Goal: Task Accomplishment & Management: Complete application form

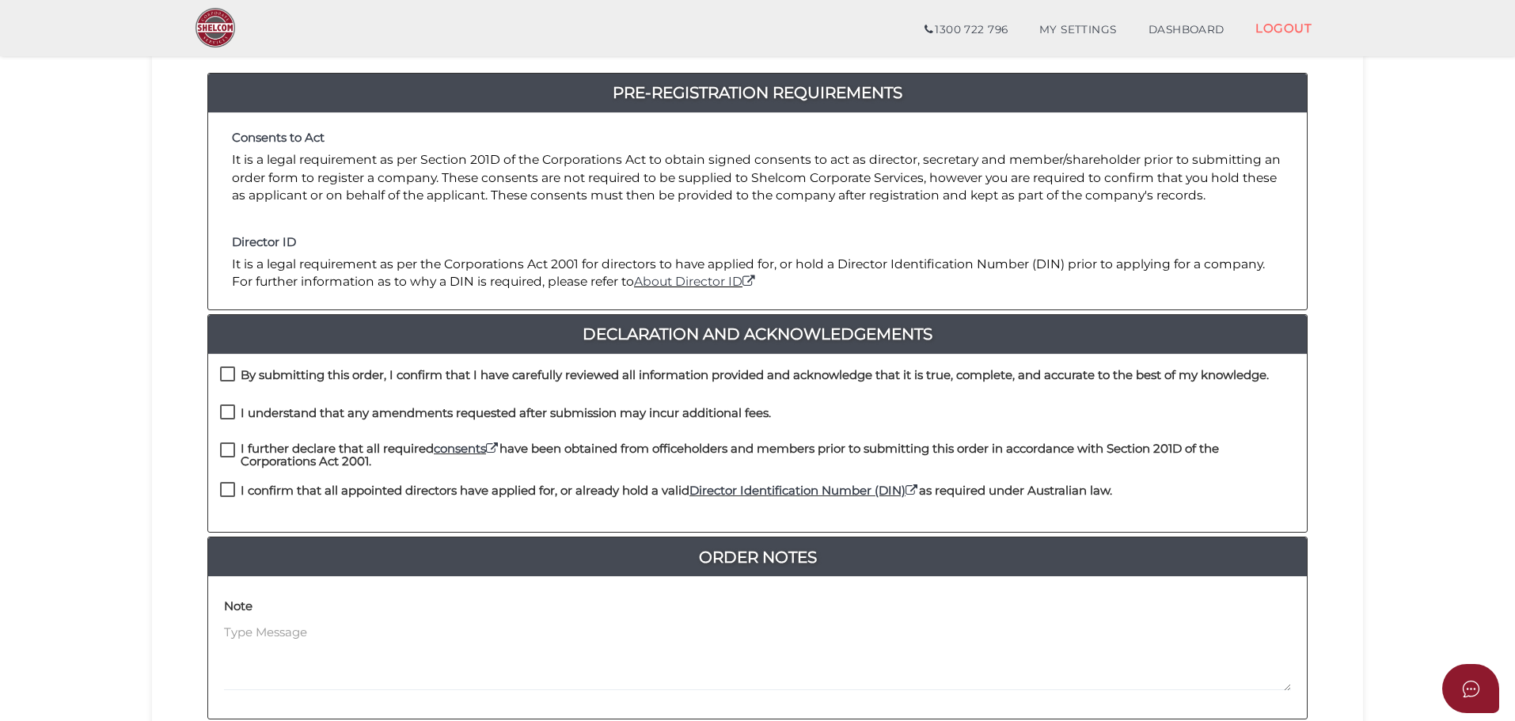
scroll to position [173, 0]
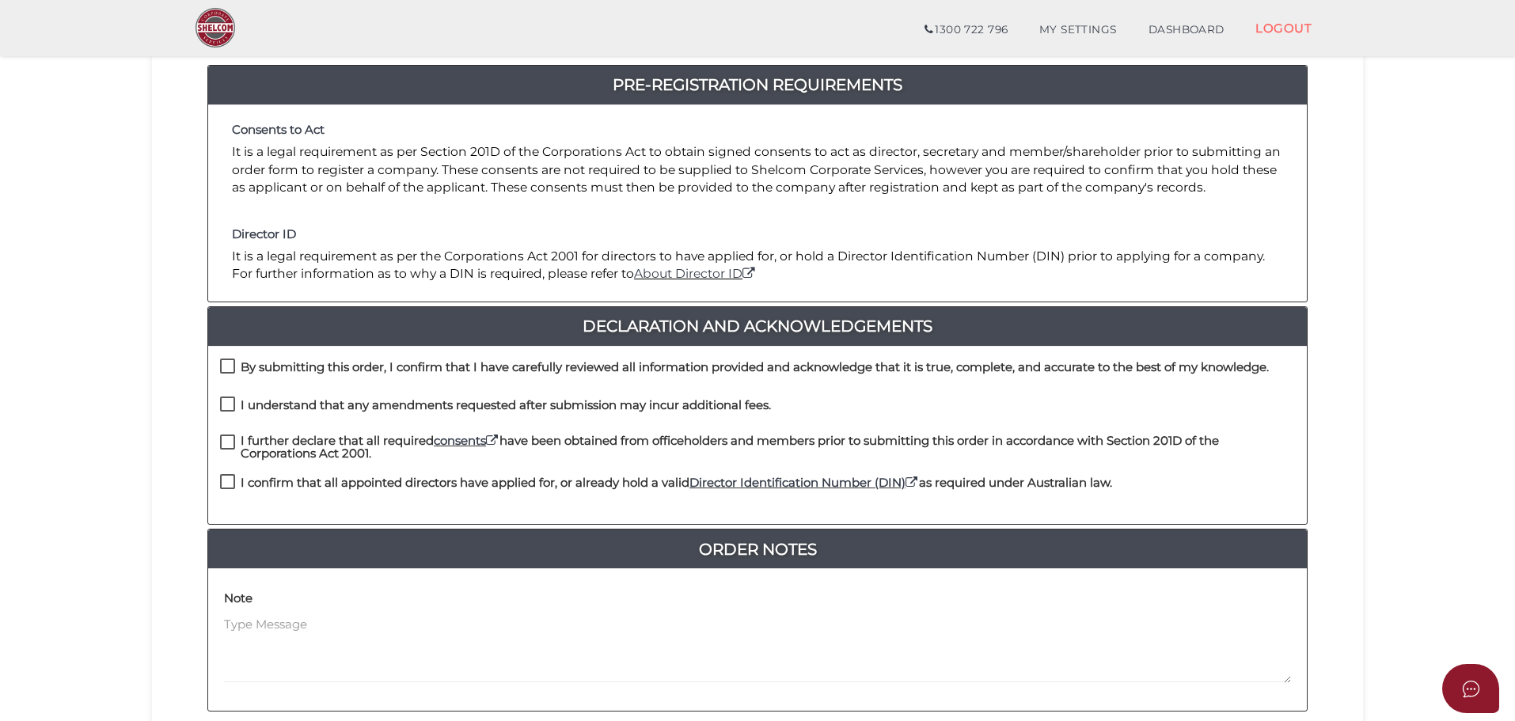
click at [229, 478] on label "I confirm that all appointed directors have applied for, or already hold a vali…" at bounding box center [666, 487] width 892 height 20
checkbox input "true"
click at [224, 440] on label "I further declare that all required consents have been obtained from officehold…" at bounding box center [757, 445] width 1075 height 20
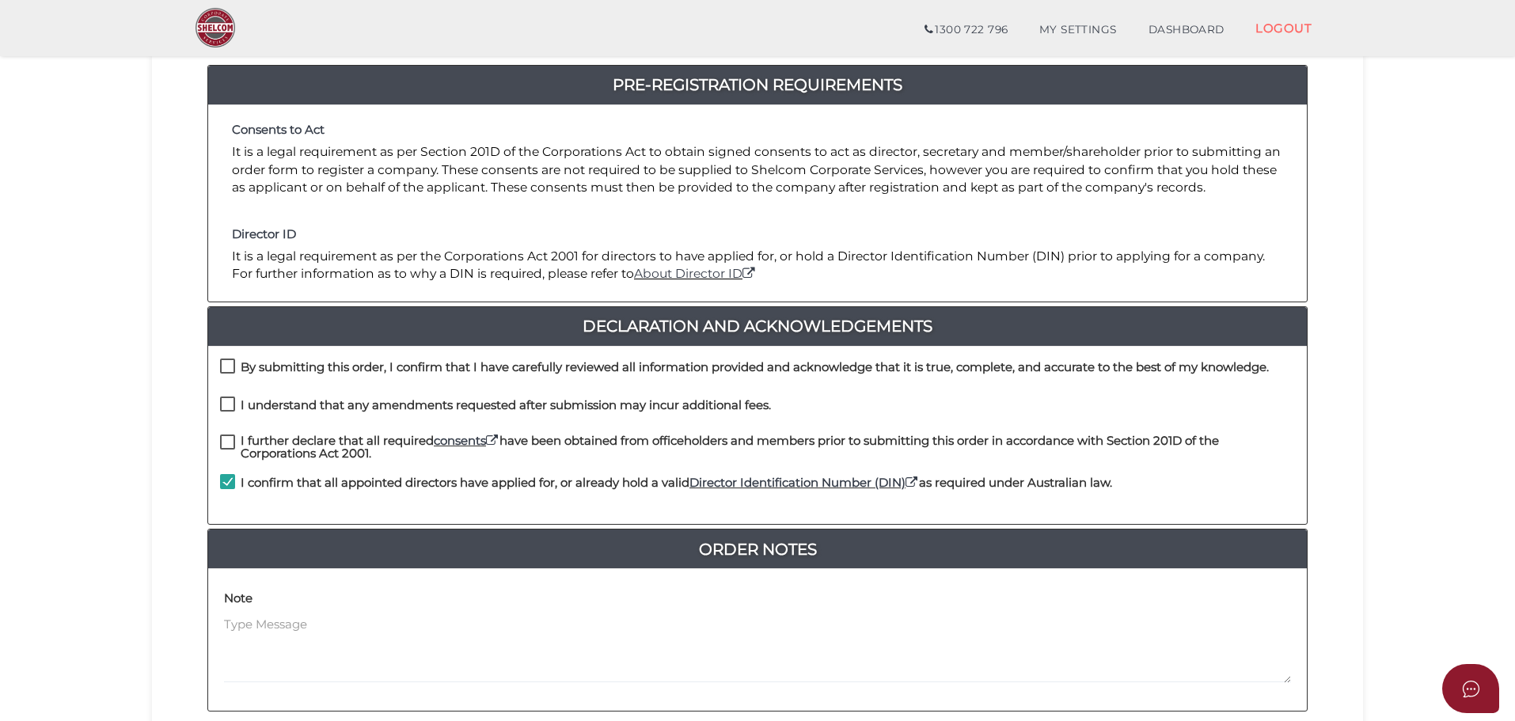
checkbox input "true"
click at [226, 403] on label "I understand that any amendments requested after submission may incur additiona…" at bounding box center [495, 409] width 551 height 20
checkbox input "true"
click at [229, 367] on label "By submitting this order, I confirm that I have carefully reviewed all informat…" at bounding box center [744, 371] width 1049 height 20
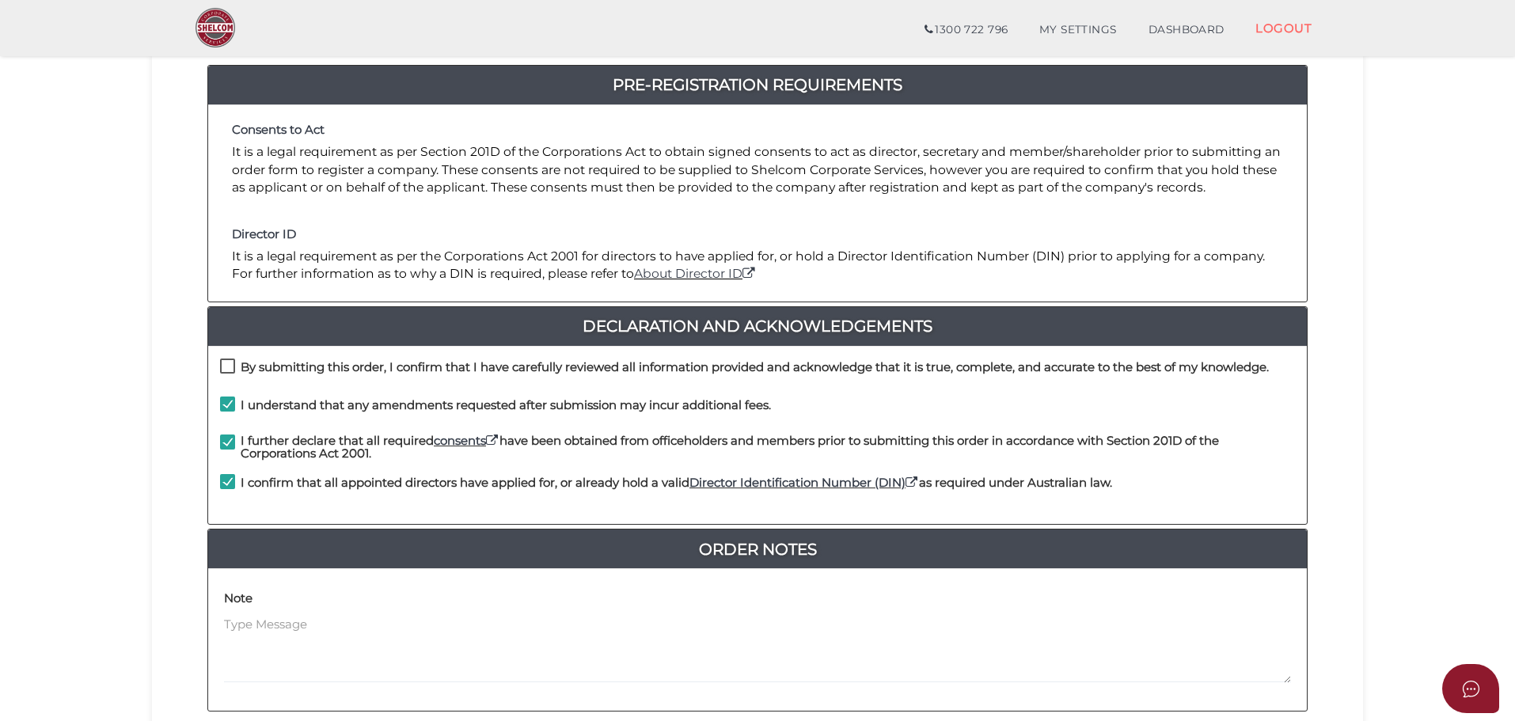
checkbox input "true"
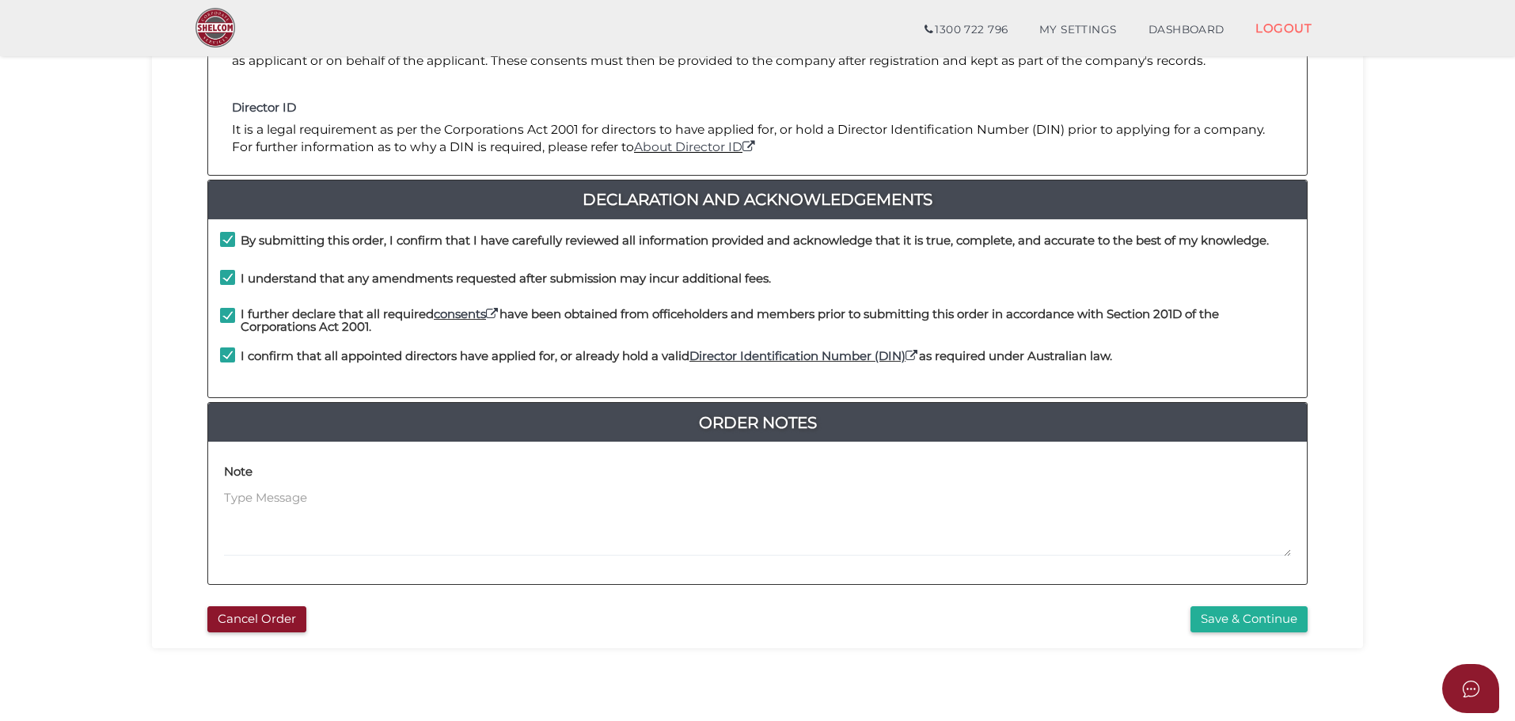
scroll to position [366, 0]
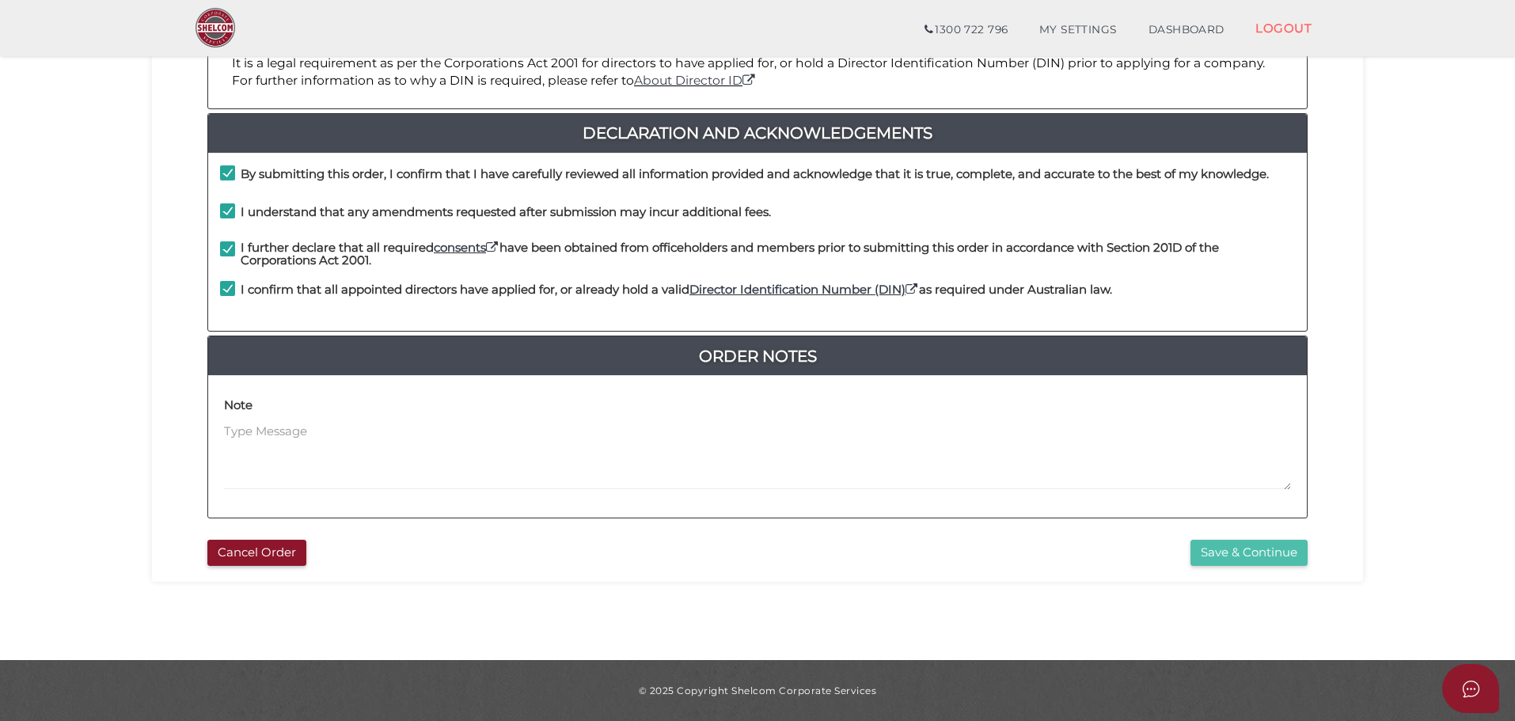
click at [1217, 551] on button "Save & Continue" at bounding box center [1249, 553] width 117 height 26
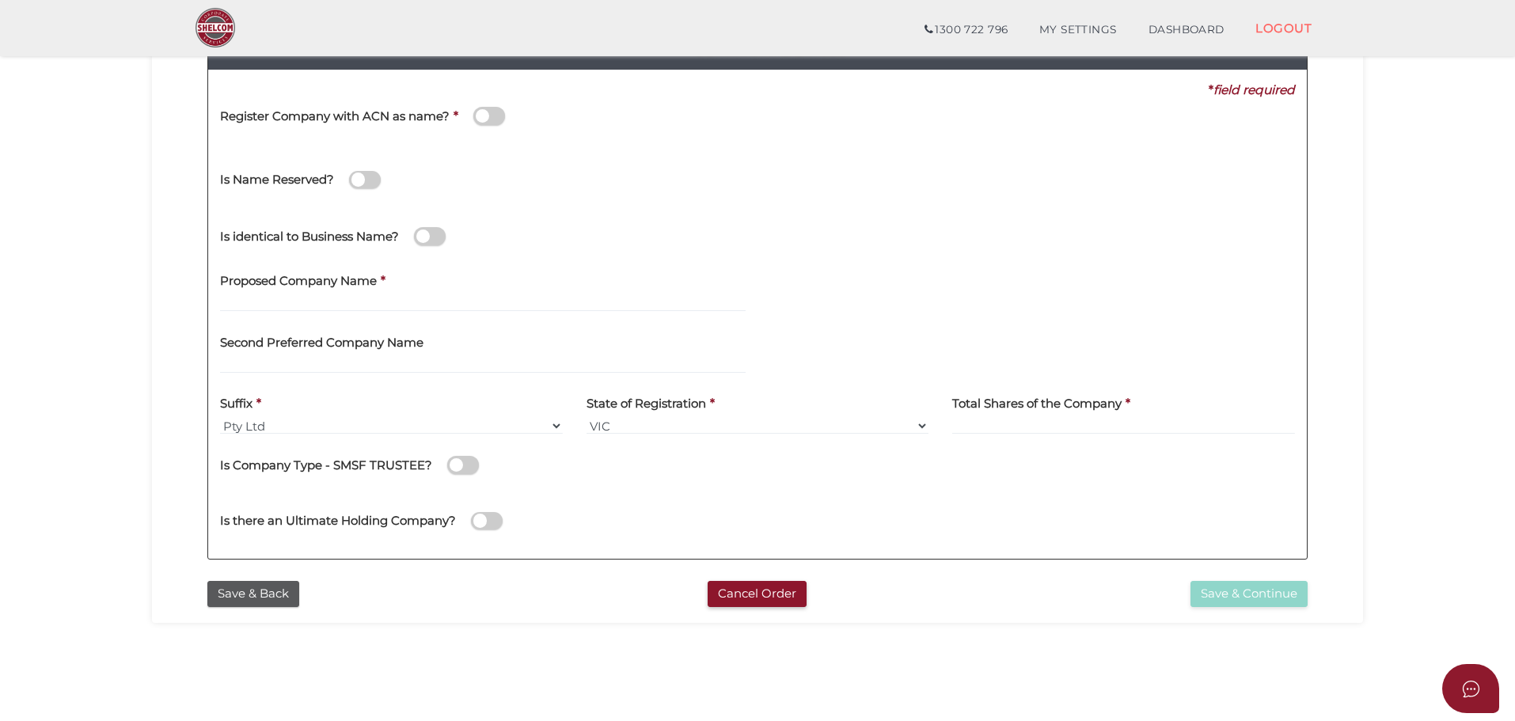
scroll to position [212, 0]
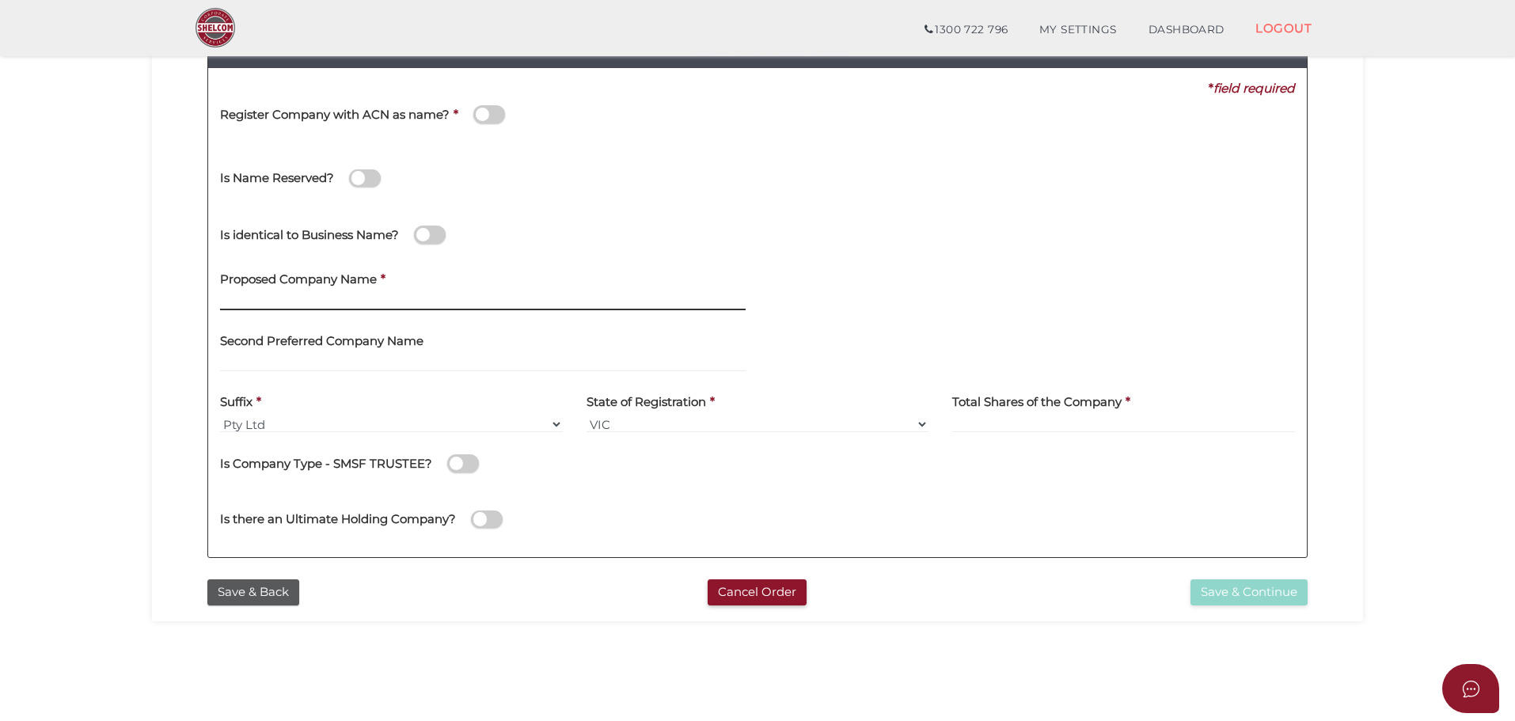
click at [310, 294] on input "text" at bounding box center [483, 301] width 526 height 17
type input "Magnetise"
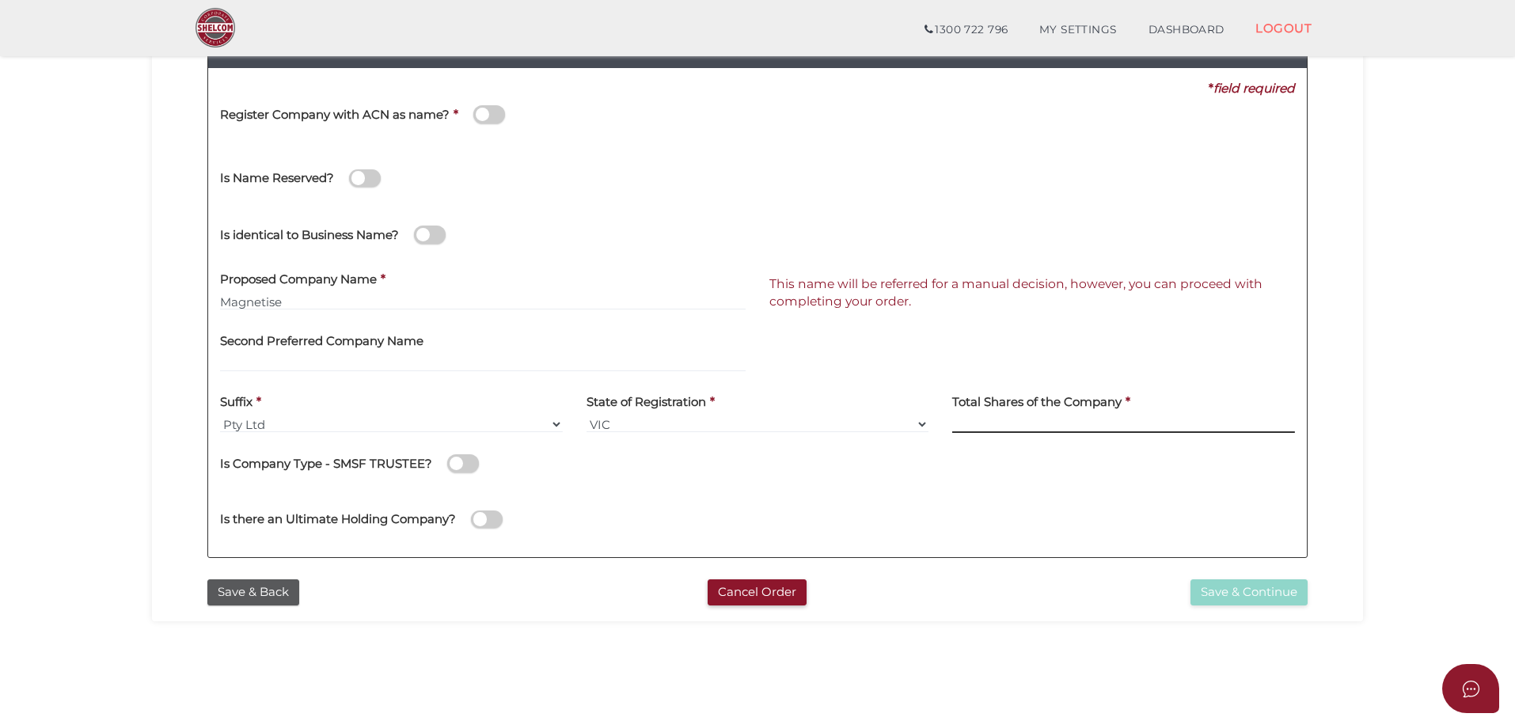
click at [990, 426] on input at bounding box center [1123, 424] width 343 height 17
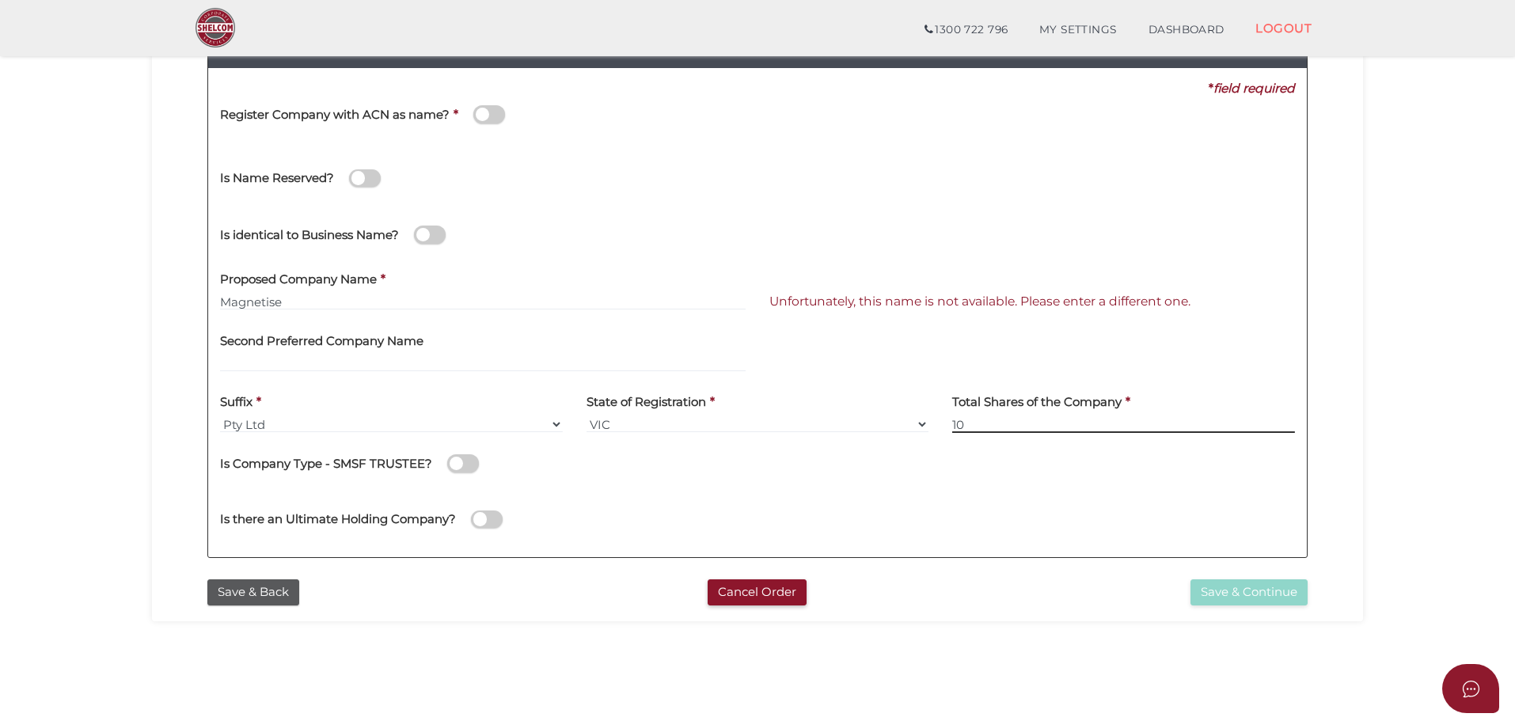
type input "10"
click at [1480, 481] on section "Company Registration 7894c3cef8b65c13cdf0ff049ea488e5 1 REGISTRATION REQUIREMEN…" at bounding box center [757, 322] width 1515 height 984
click at [308, 305] on input "Magnetise" at bounding box center [483, 301] width 526 height 17
click at [373, 355] on div "Second Preferred Company Name" at bounding box center [483, 347] width 526 height 50
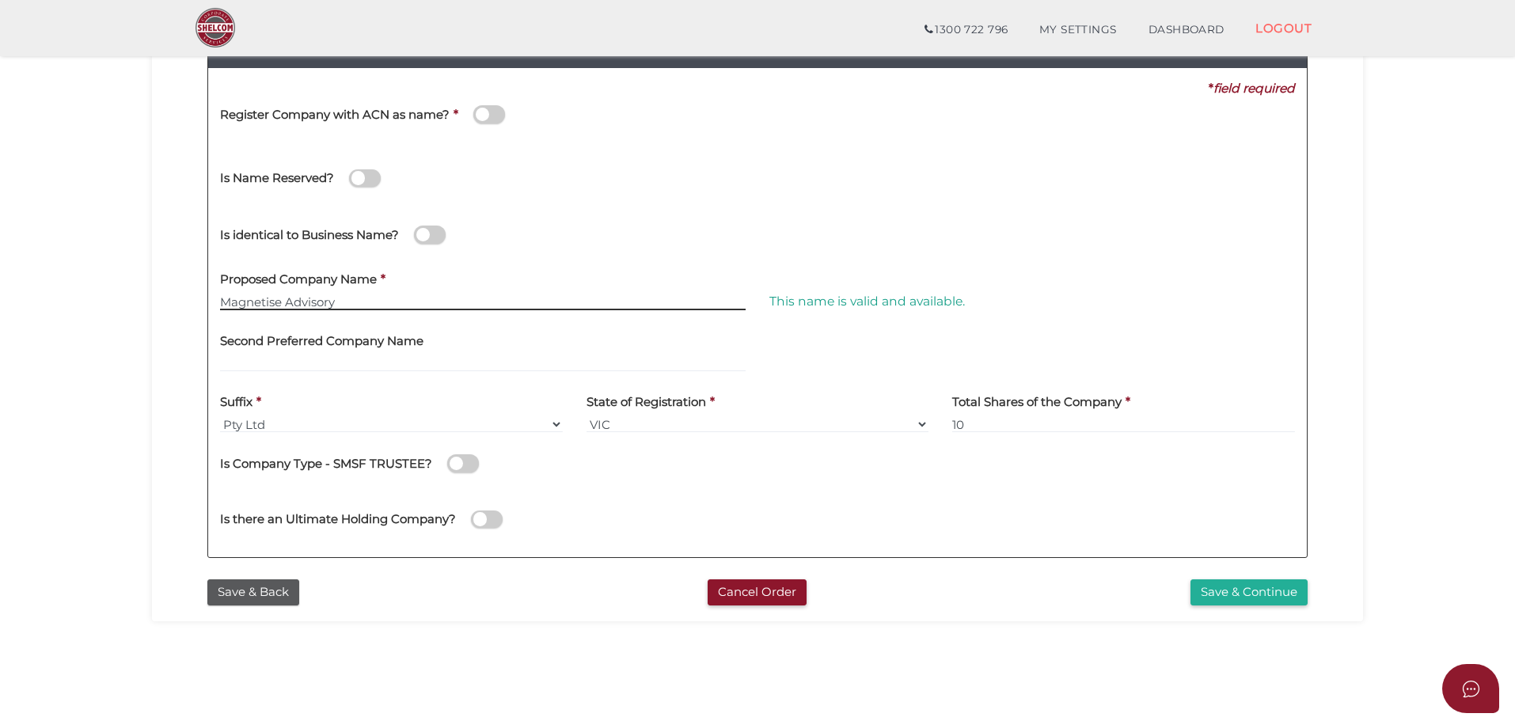
click at [307, 303] on input "Magnetise Advisory" at bounding box center [483, 301] width 526 height 17
drag, startPoint x: 300, startPoint y: 312, endPoint x: 495, endPoint y: 303, distance: 194.9
click at [493, 321] on div "Proposed Company Name * Magnetise Advisory" at bounding box center [482, 292] width 549 height 62
type input "Magnetise Consulting"
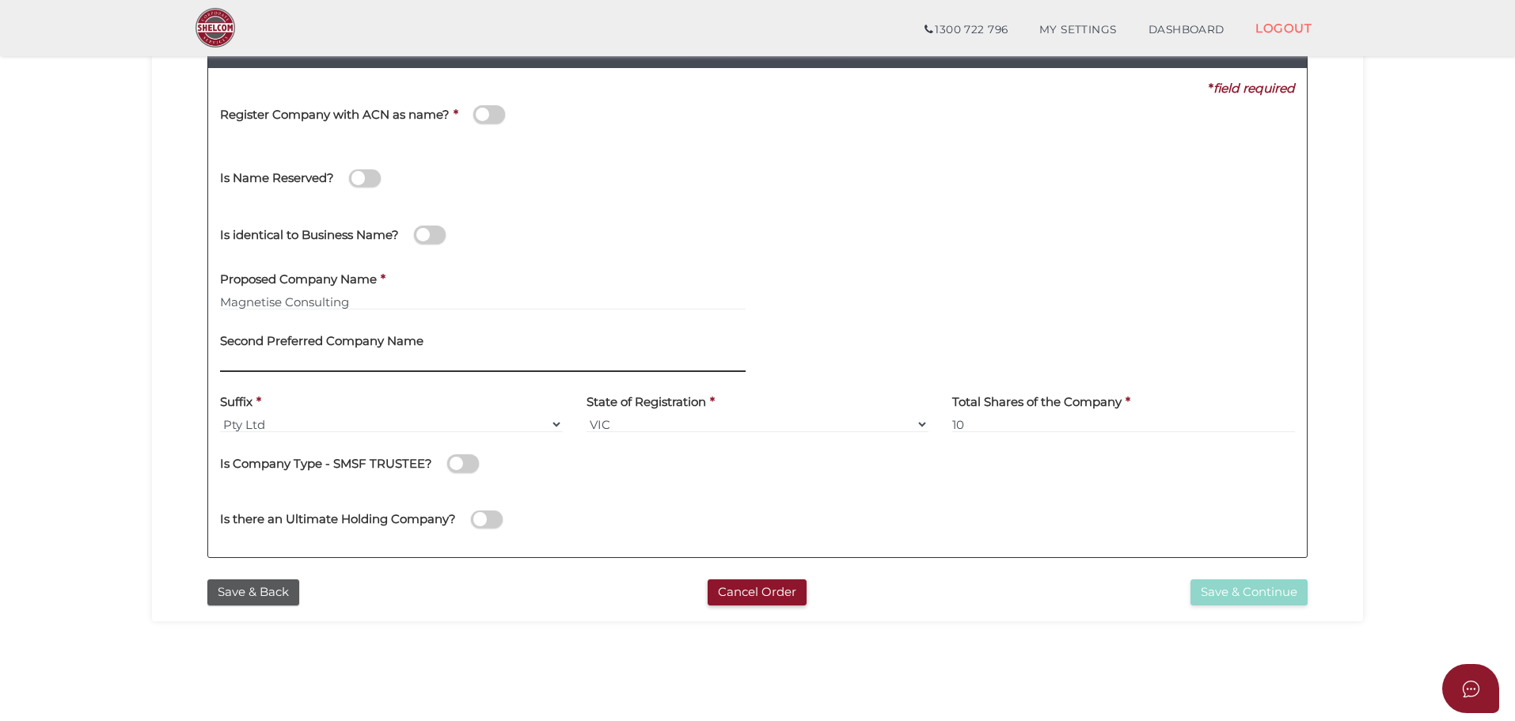
click at [481, 355] on input "text" at bounding box center [483, 363] width 526 height 17
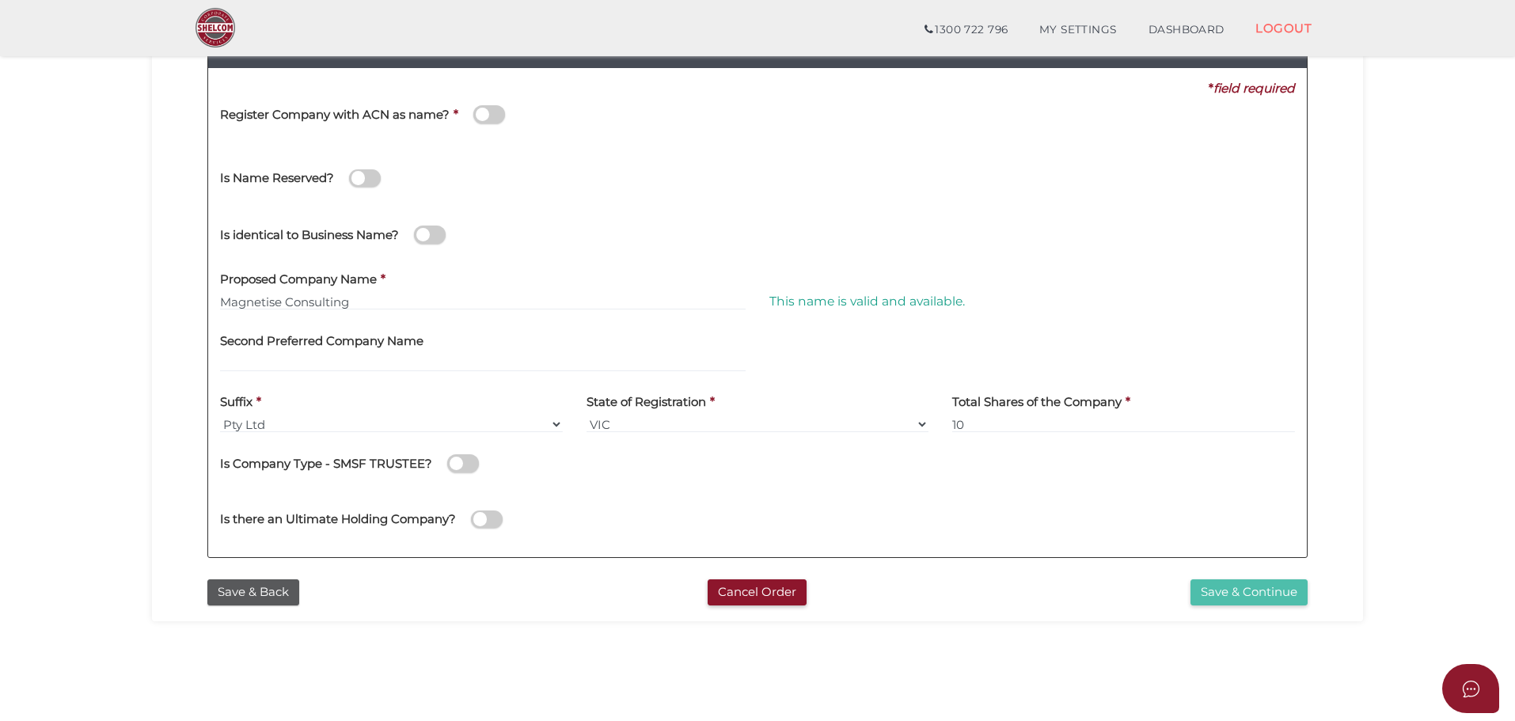
click at [1242, 600] on button "Save & Continue" at bounding box center [1249, 592] width 117 height 26
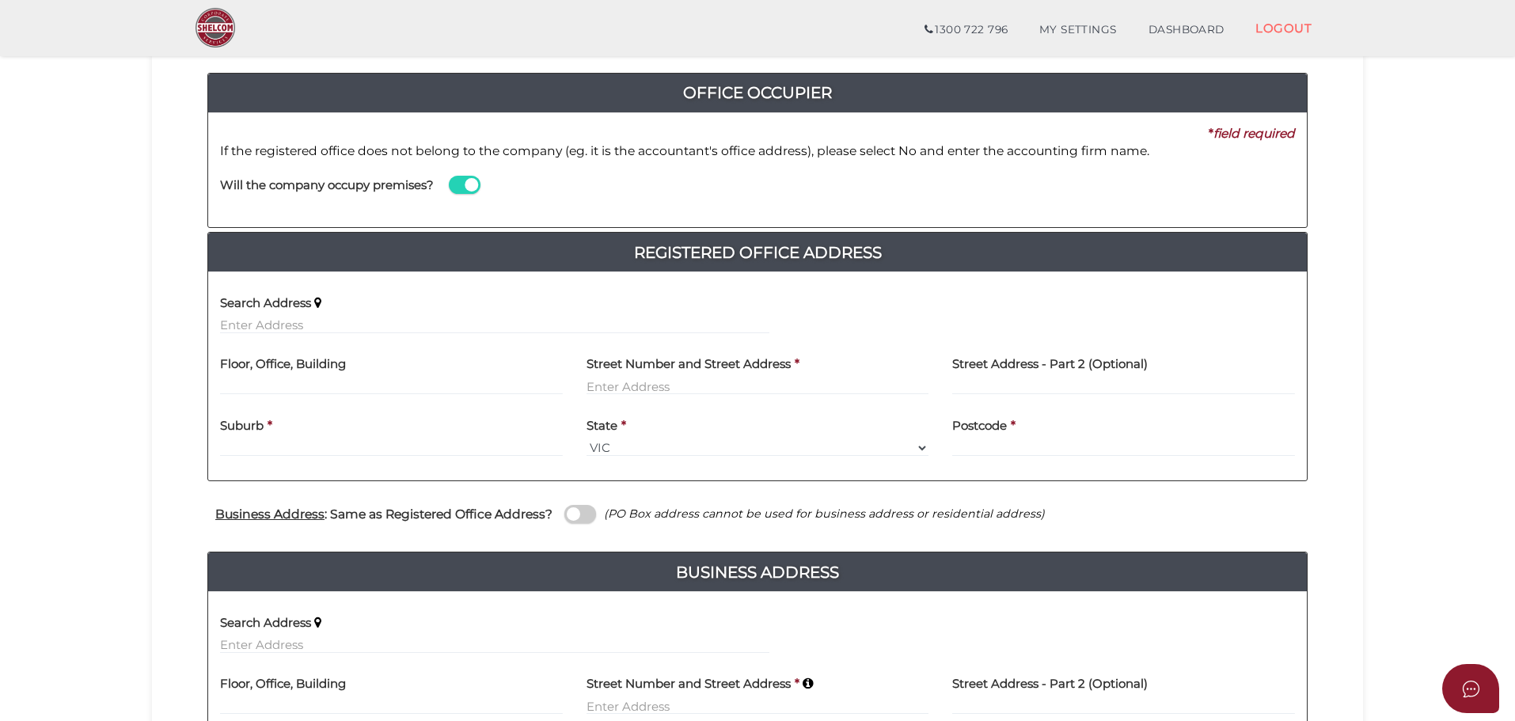
scroll to position [169, 0]
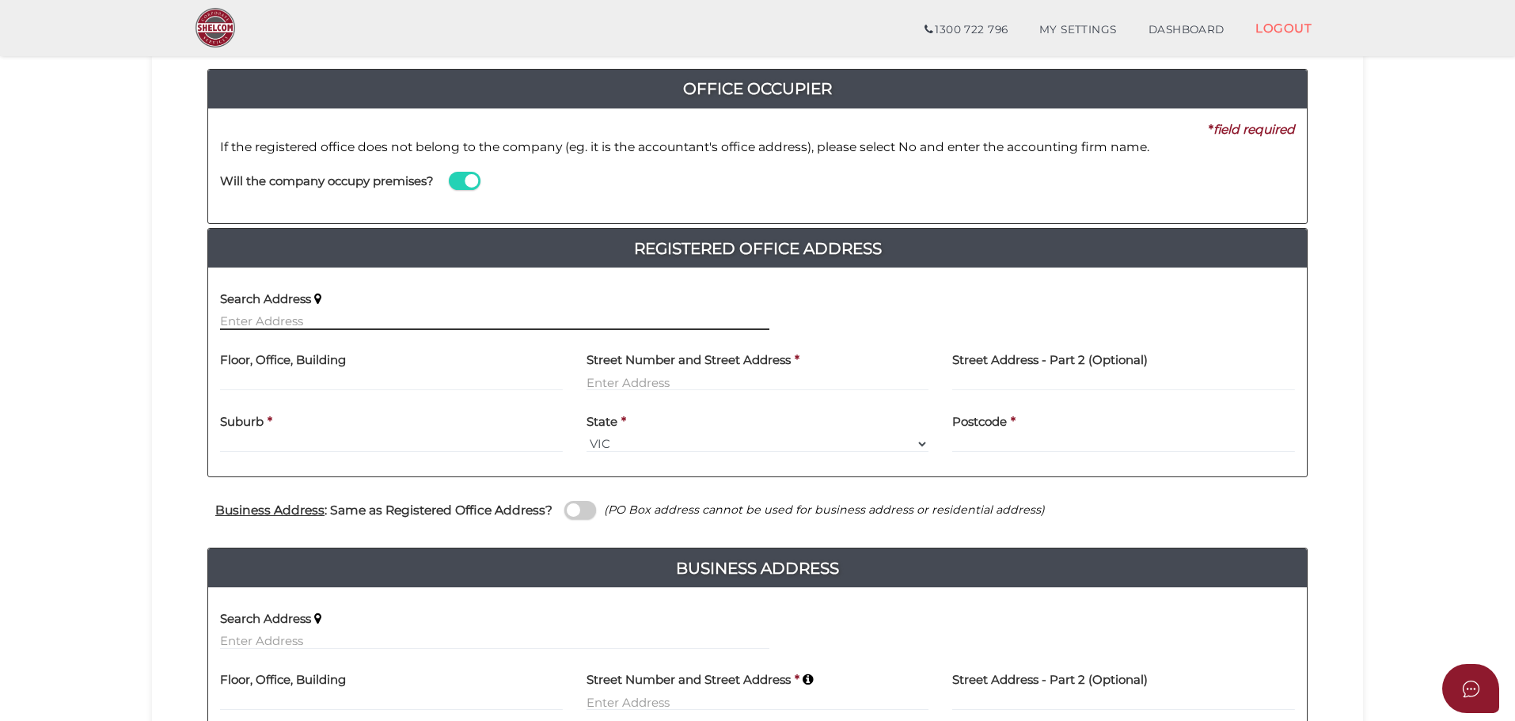
click at [326, 319] on input "text" at bounding box center [494, 321] width 549 height 17
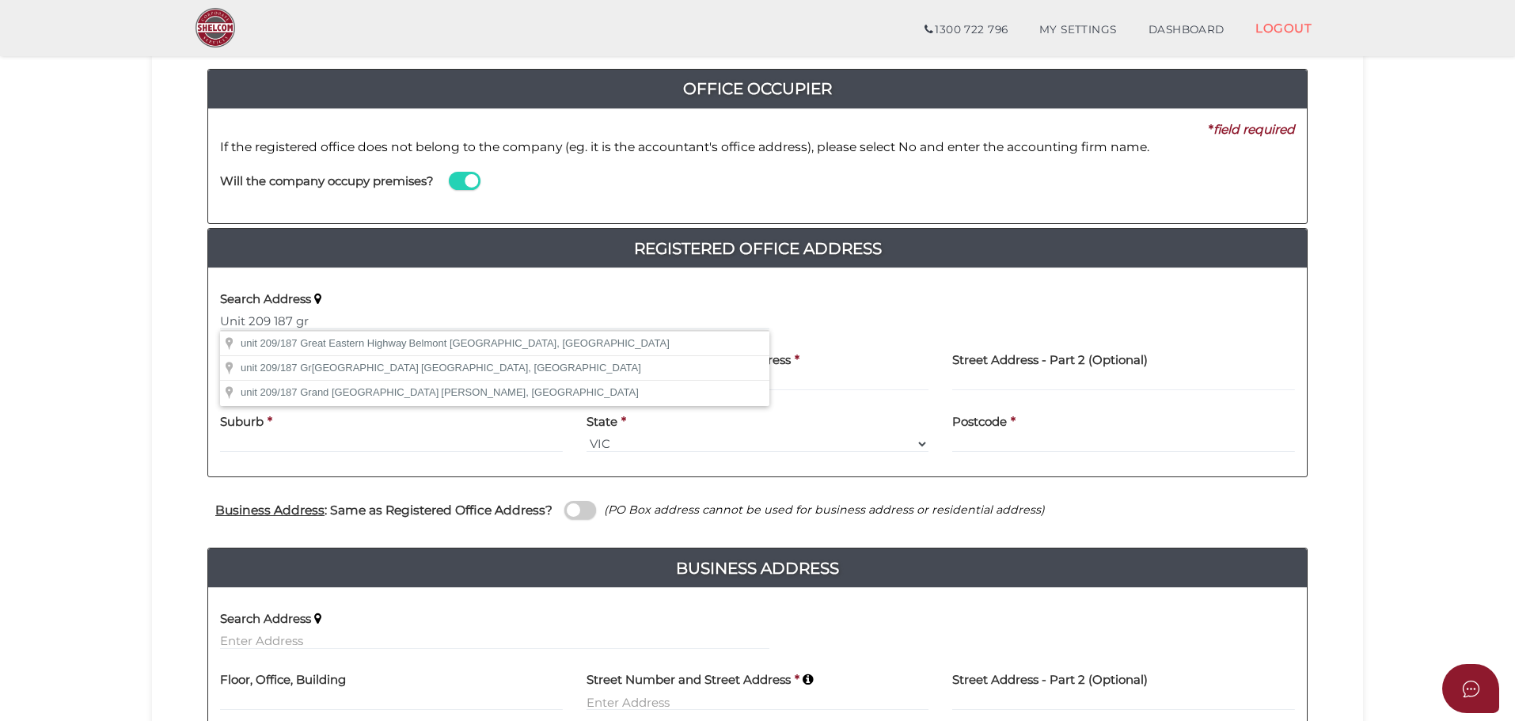
type input "[STREET_ADDRESS][PERSON_NAME]"
type input "unit 209"
type input "[STREET_ADDRESS][PERSON_NAME]"
type input "[GEOGRAPHIC_DATA]"
select select "VIC"
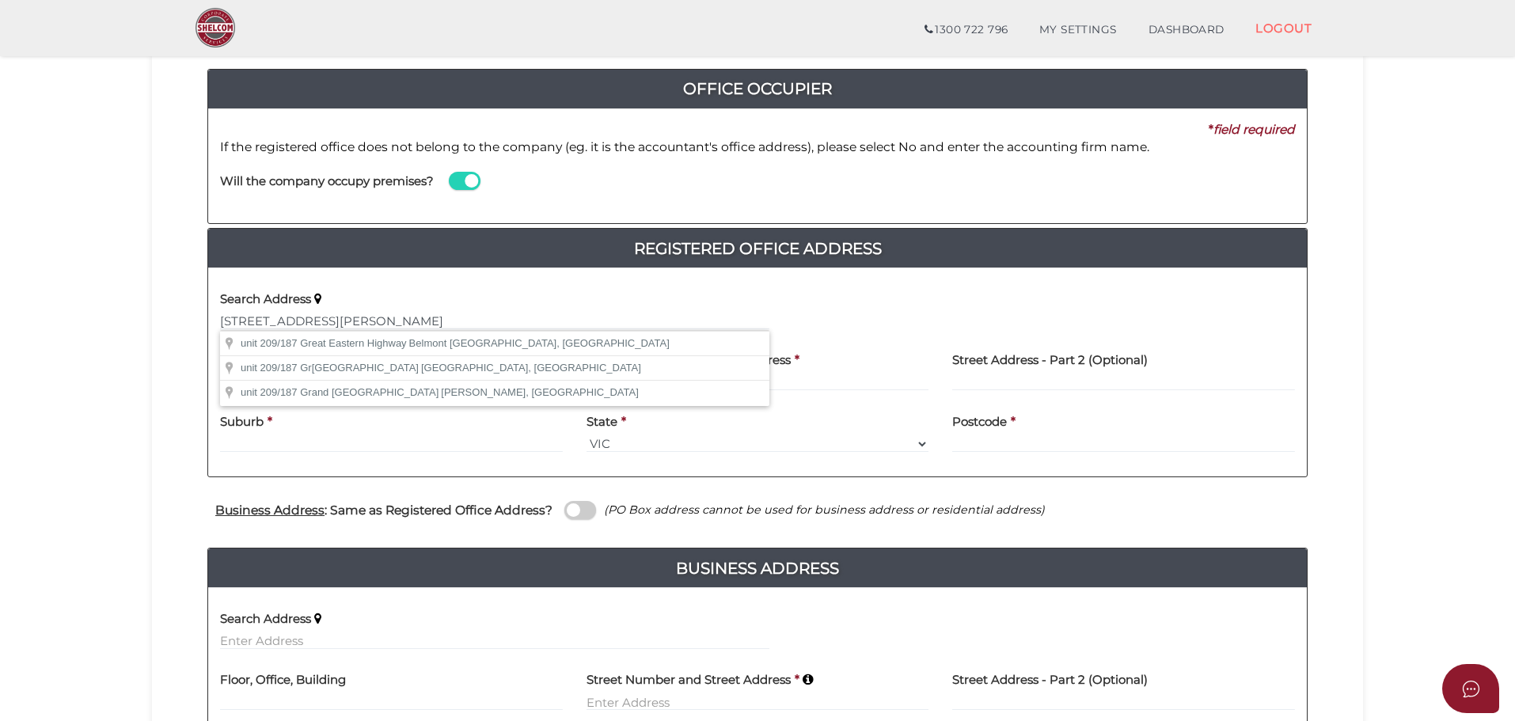
type input "3207"
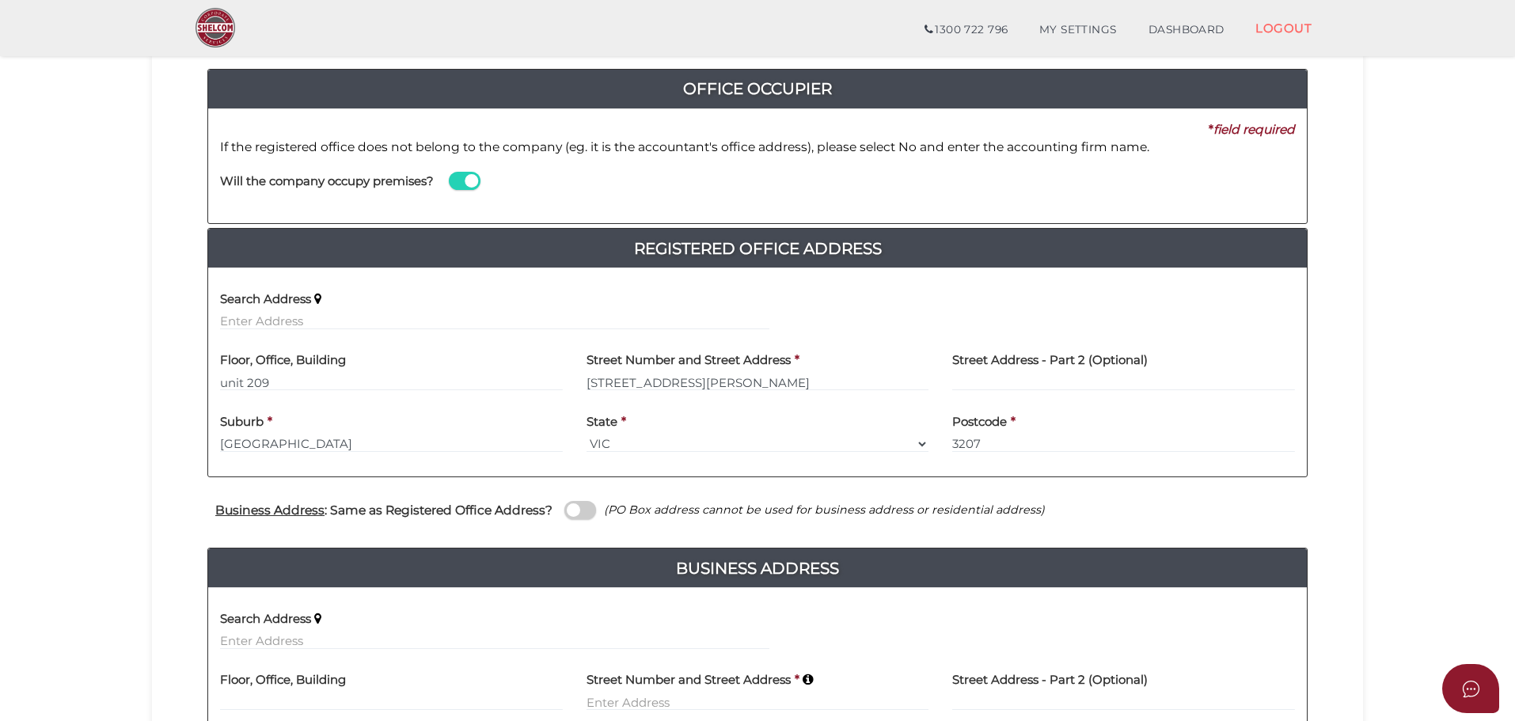
click at [575, 513] on span at bounding box center [580, 510] width 32 height 18
click at [0, 0] on input "checkbox" at bounding box center [0, 0] width 0 height 0
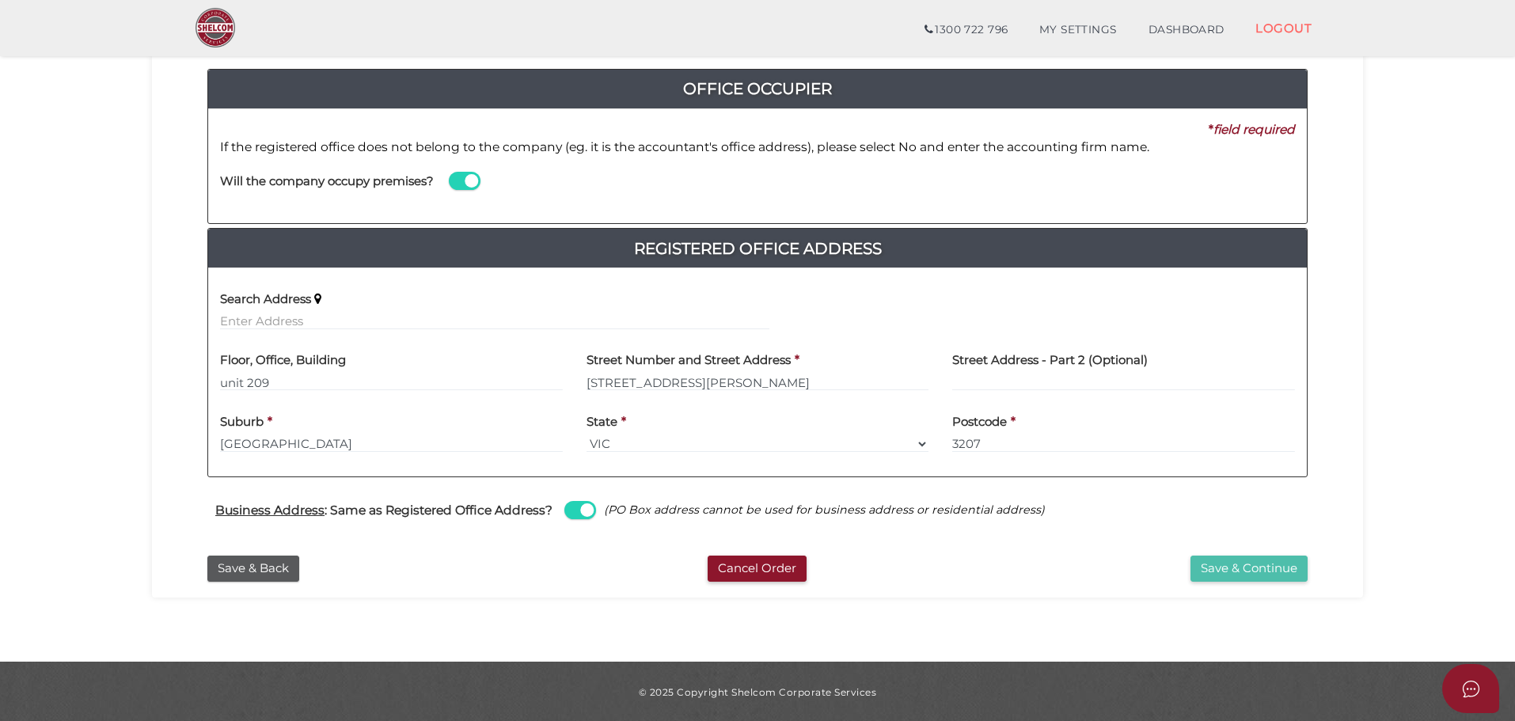
click at [1226, 574] on button "Save & Continue" at bounding box center [1249, 569] width 117 height 26
